Goal: Task Accomplishment & Management: Manage account settings

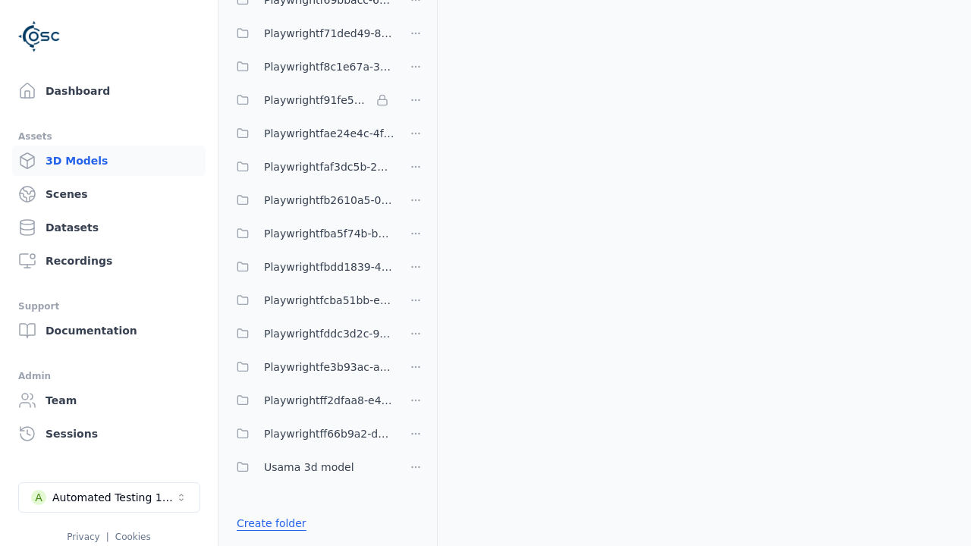
click at [271, 523] on link "Create folder" at bounding box center [272, 523] width 70 height 15
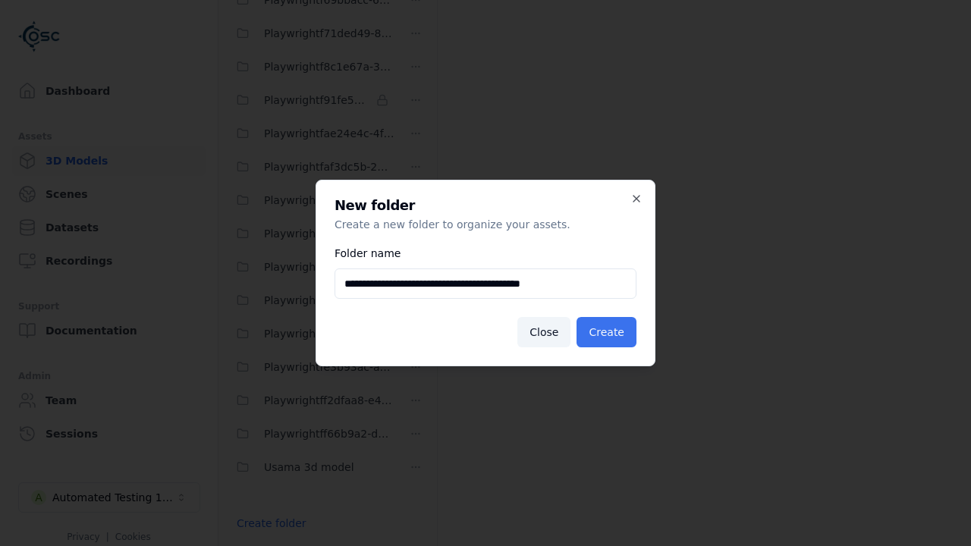
type input "**********"
click at [606, 332] on button "Create" at bounding box center [606, 332] width 60 height 30
